Goal: Task Accomplishment & Management: Manage account settings

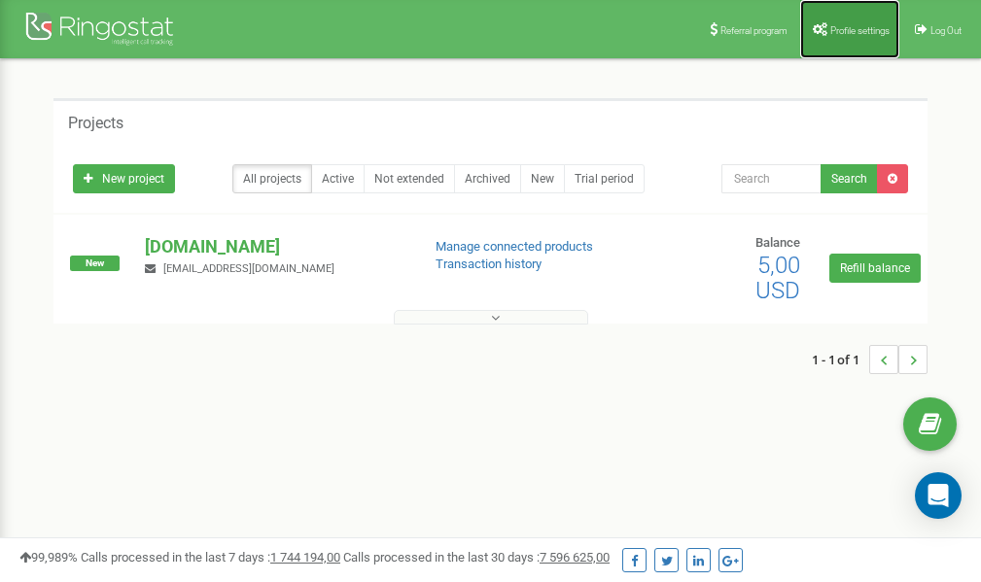
click at [851, 32] on span "Profile settings" at bounding box center [859, 30] width 59 height 11
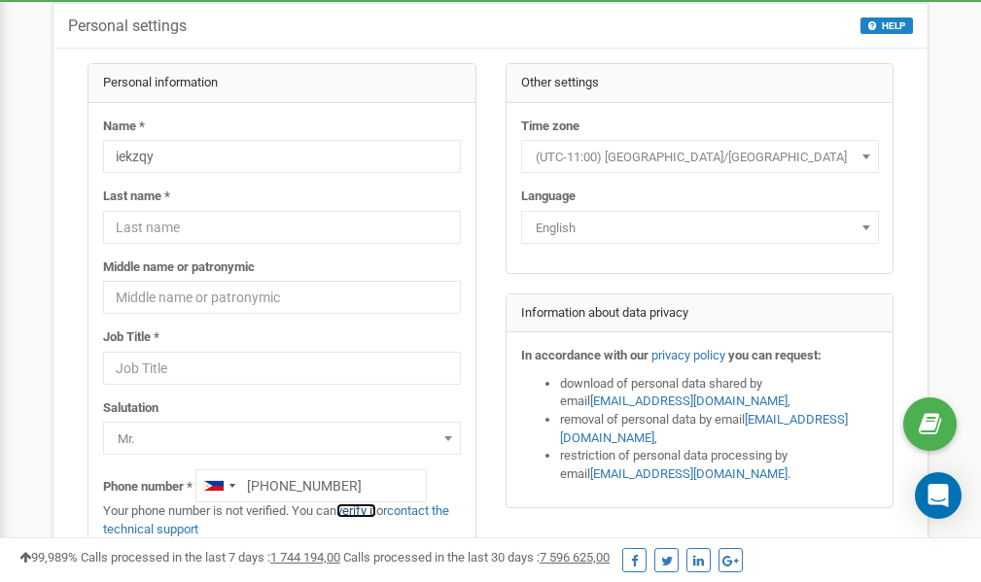
click at [365, 512] on link "verify it" at bounding box center [356, 511] width 40 height 15
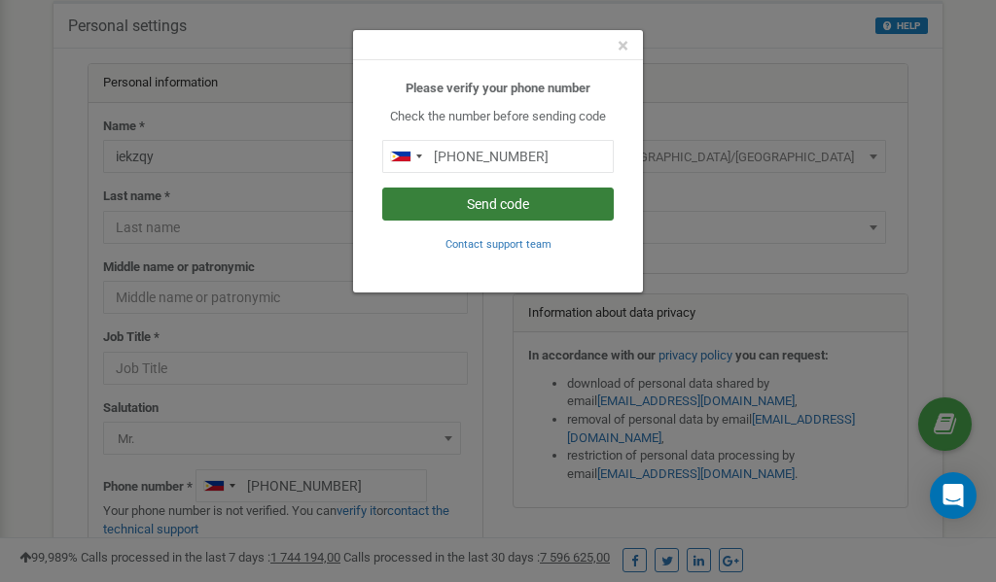
click at [505, 205] on button "Send code" at bounding box center [497, 204] width 231 height 33
